Goal: Check status: Check status

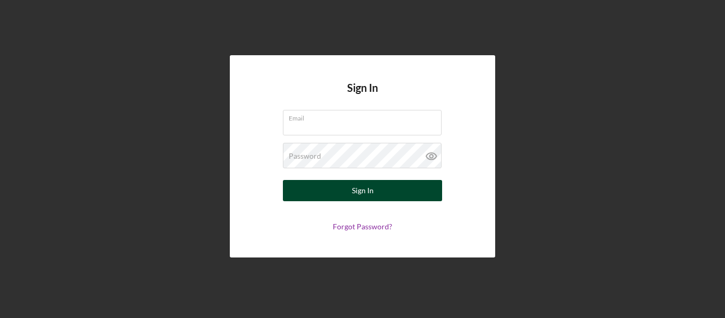
type input "[EMAIL_ADDRESS][DOMAIN_NAME]"
click at [360, 197] on div "Sign In" at bounding box center [363, 190] width 22 height 21
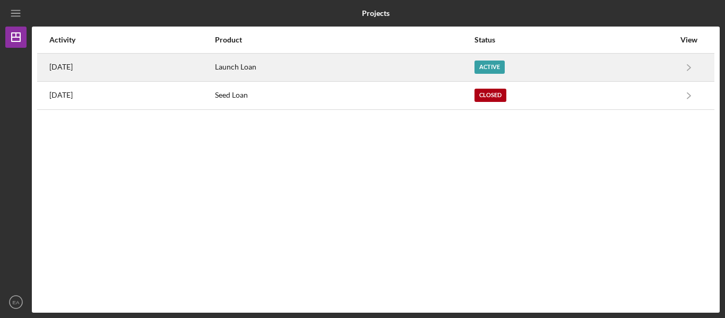
click at [505, 62] on div "Active" at bounding box center [489, 67] width 30 height 13
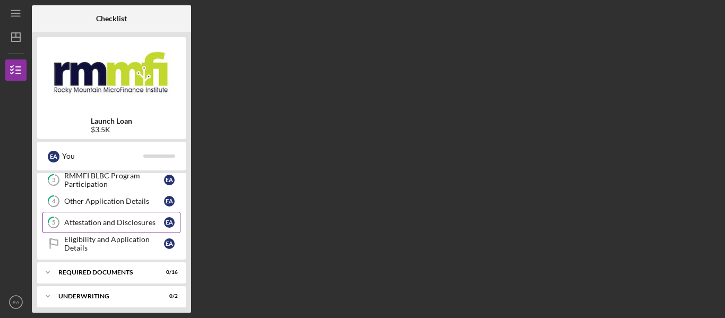
scroll to position [121, 0]
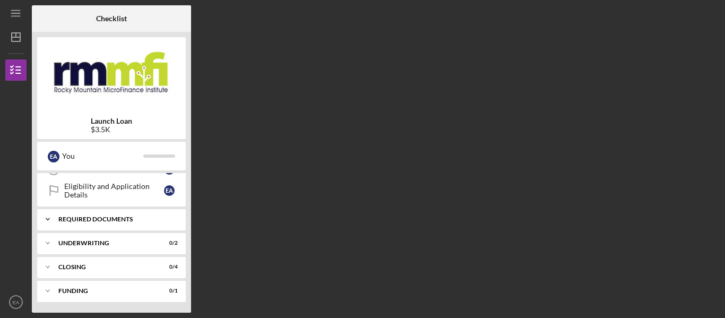
click at [134, 217] on div "Required Documents" at bounding box center [115, 219] width 114 height 6
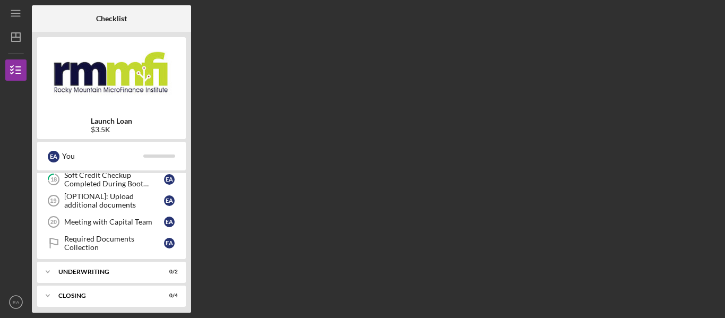
scroll to position [439, 0]
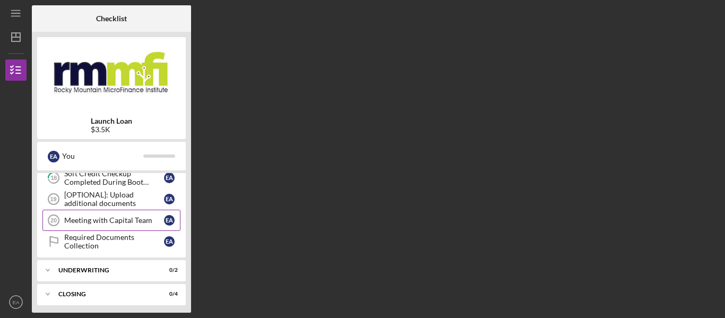
click at [121, 215] on link "Meeting with Capital Team 20 Meeting with Capital Team E A" at bounding box center [111, 220] width 138 height 21
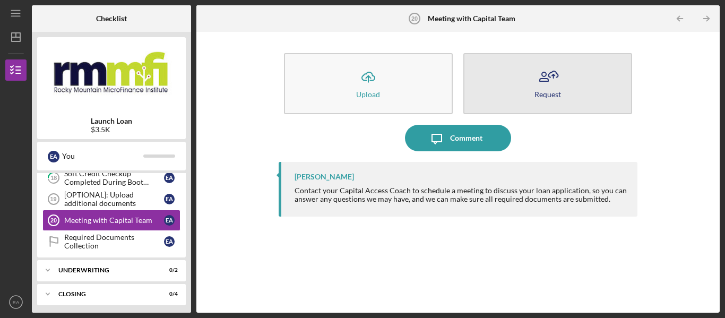
click at [582, 92] on button "Request" at bounding box center [547, 83] width 169 height 61
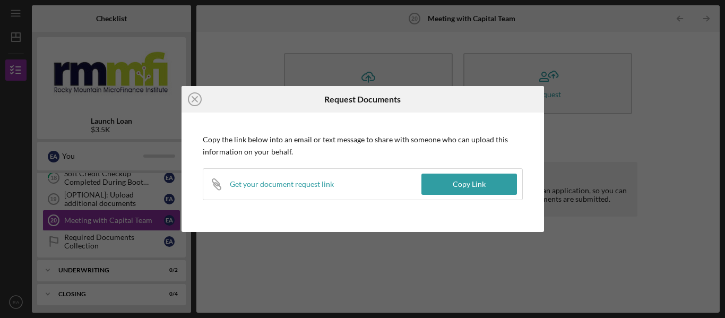
click at [195, 99] on icon "Icon/Close" at bounding box center [195, 99] width 27 height 27
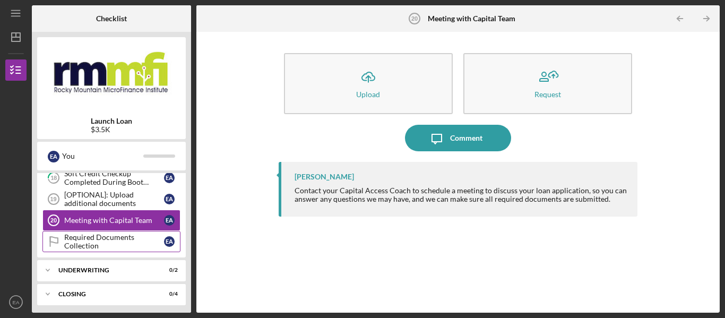
click at [109, 245] on div "Required Documents Collection" at bounding box center [114, 241] width 100 height 17
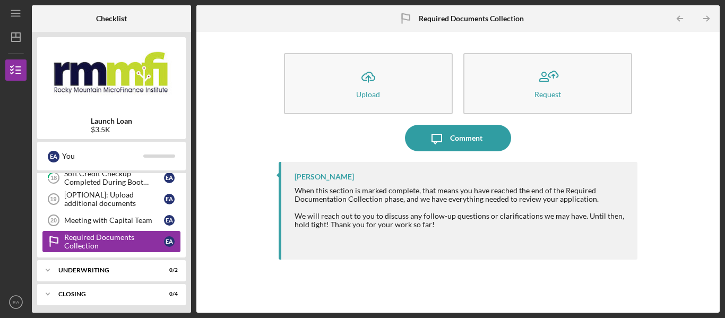
scroll to position [467, 0]
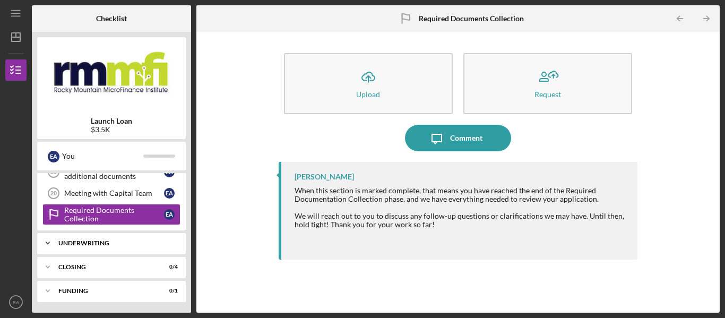
click at [157, 248] on div "Icon/Expander Underwriting 0 / 2" at bounding box center [111, 242] width 149 height 21
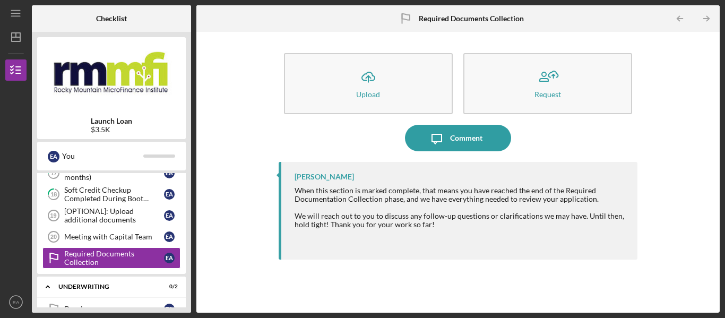
scroll to position [425, 0]
